Goal: Task Accomplishment & Management: Use online tool/utility

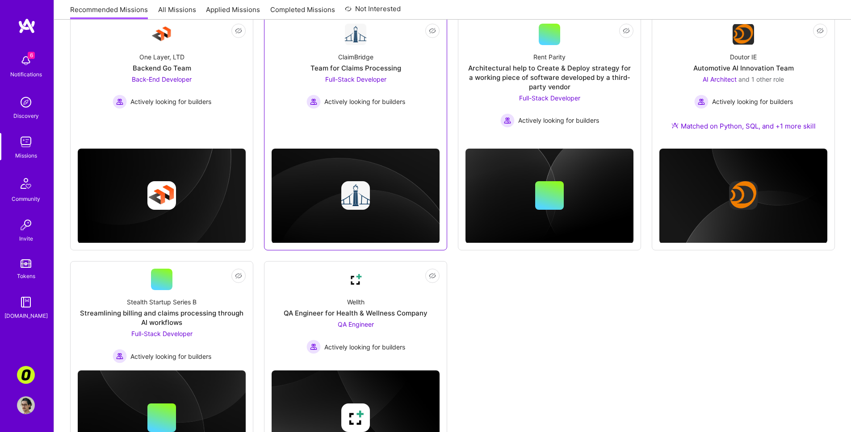
scroll to position [347, 0]
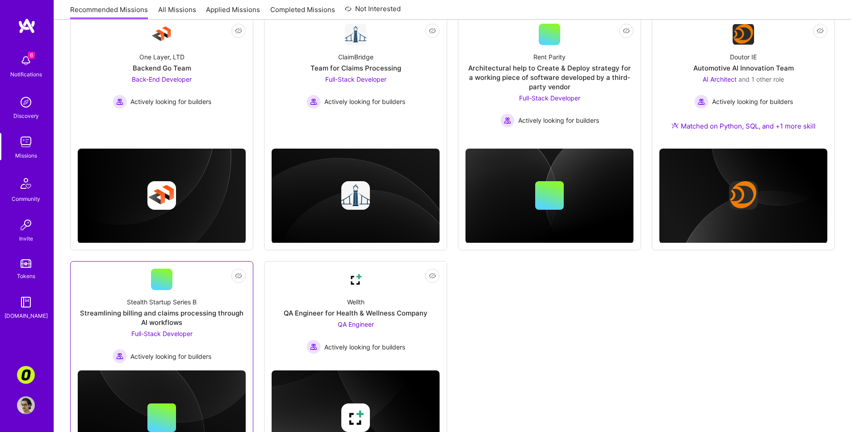
click at [211, 338] on div "Full-Stack Developer Actively looking for builders" at bounding box center [162, 346] width 99 height 34
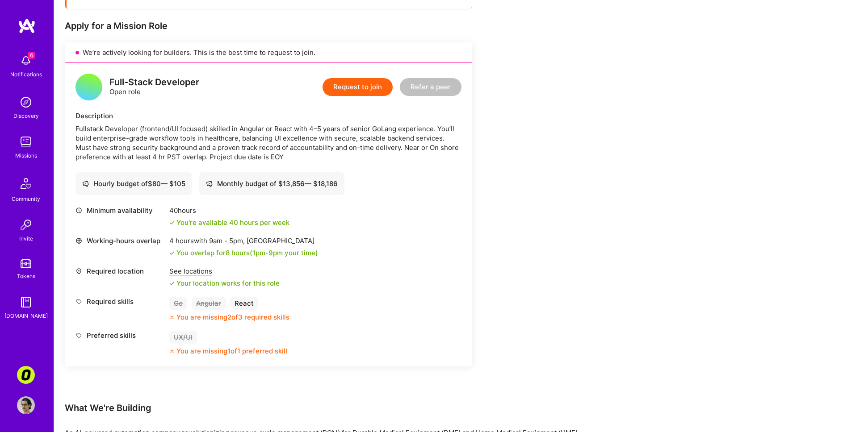
scroll to position [184, 0]
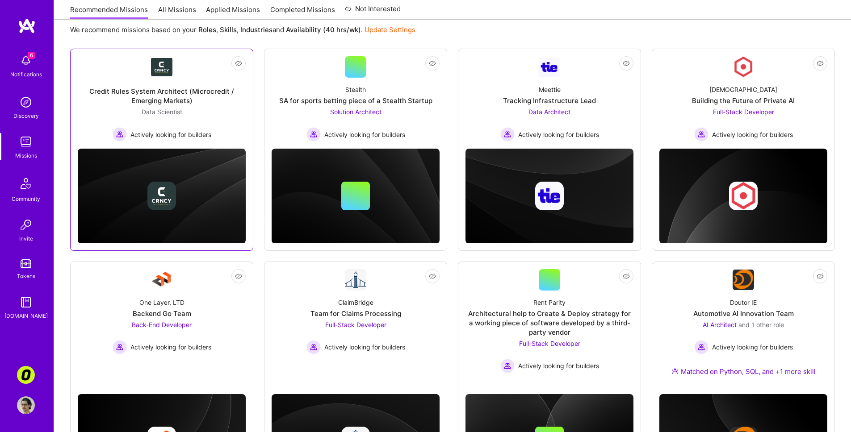
scroll to position [185, 0]
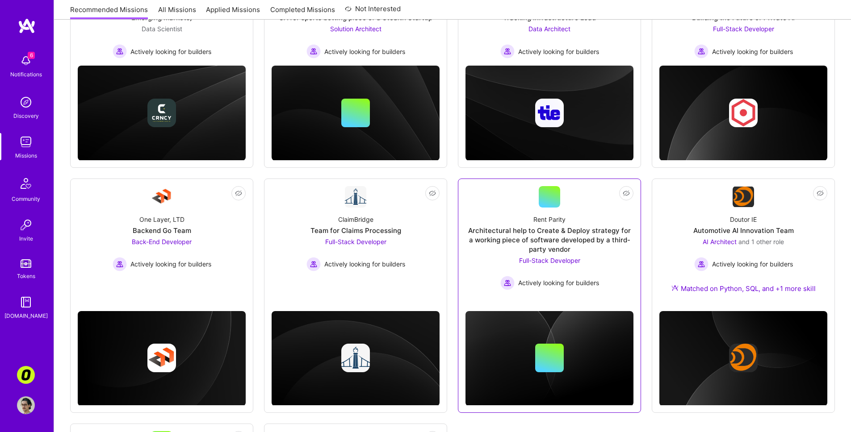
click at [503, 226] on div "Architectural help to Create & Deploy strategy for a working piece of software …" at bounding box center [549, 240] width 168 height 28
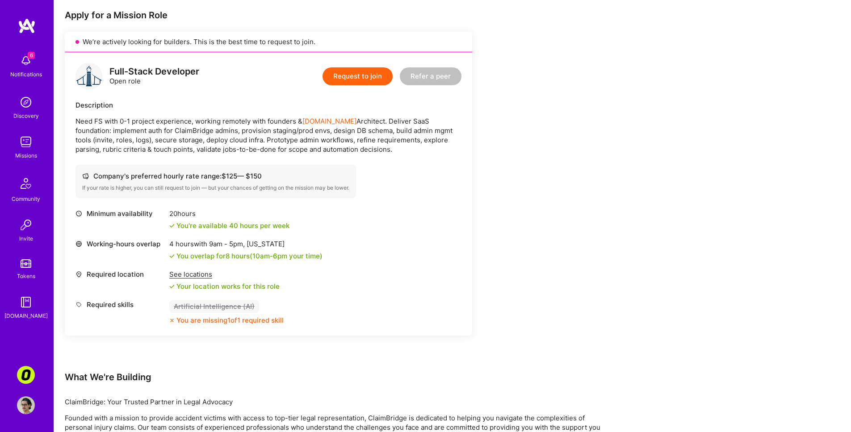
scroll to position [178, 0]
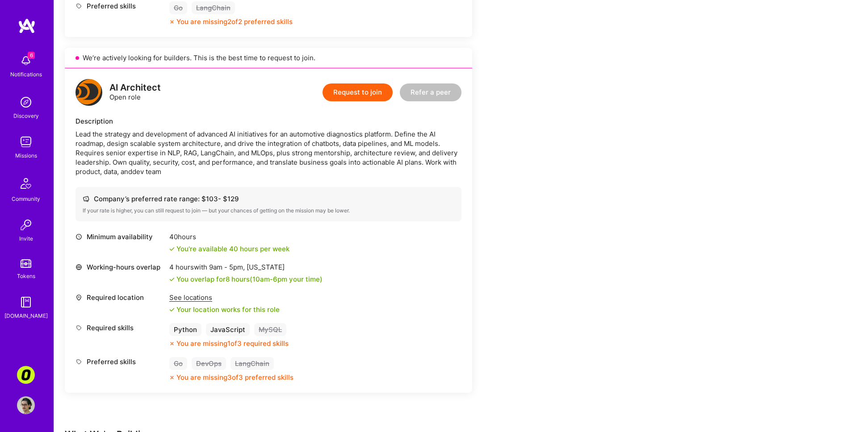
scroll to position [534, 0]
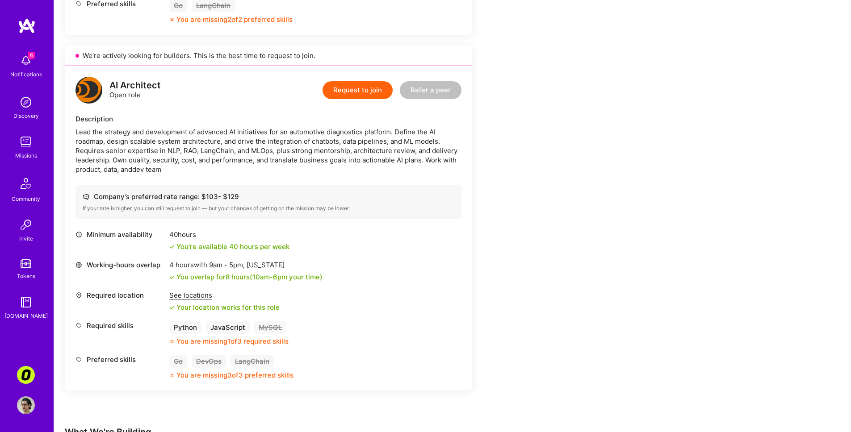
click at [471, 402] on div "Earn tokens for inviting a new [PERSON_NAME] to this mission Do you know the pe…" at bounding box center [268, 11] width 407 height 830
